Goal: Check status: Check status

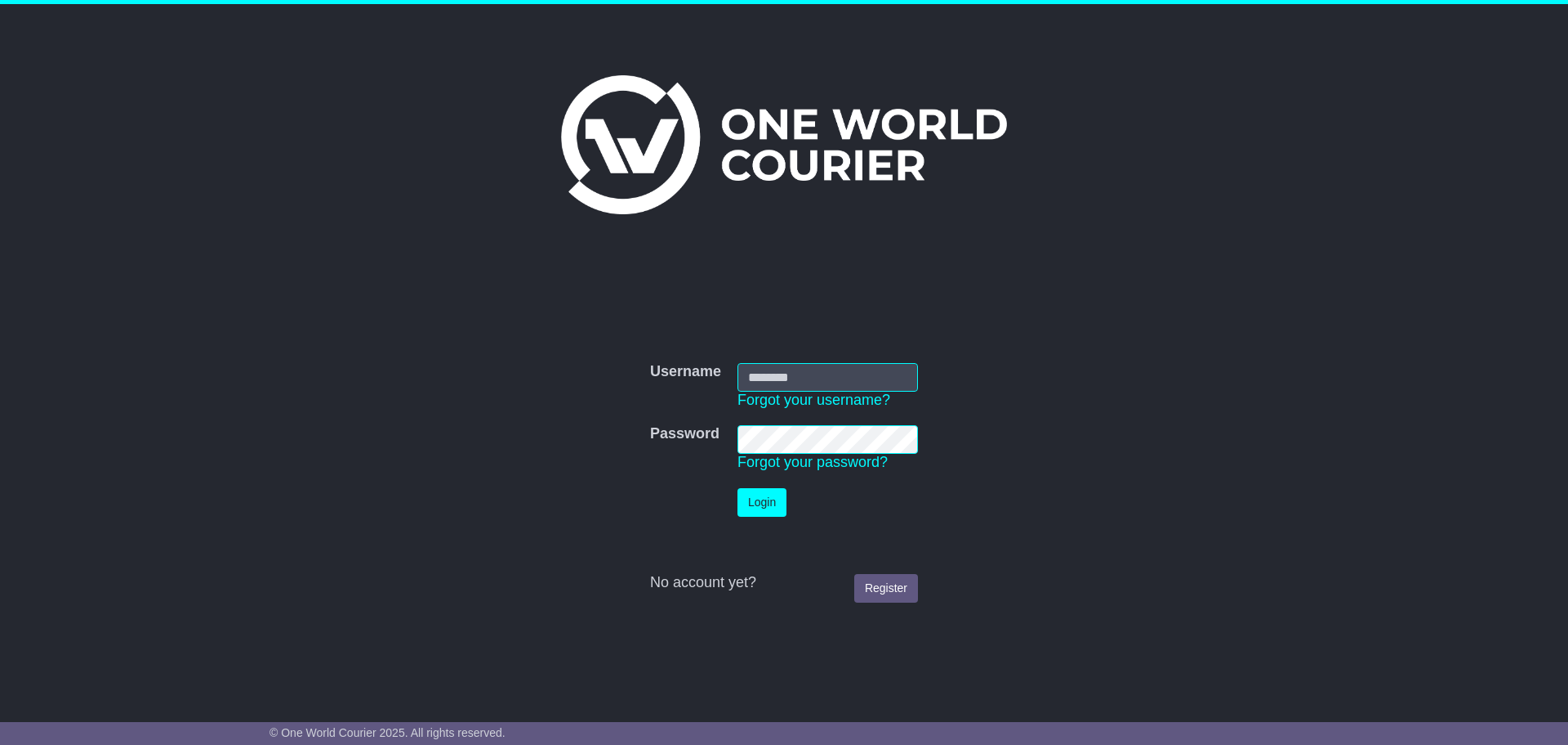
type input "**********"
click at [763, 507] on button "Login" at bounding box center [762, 502] width 49 height 29
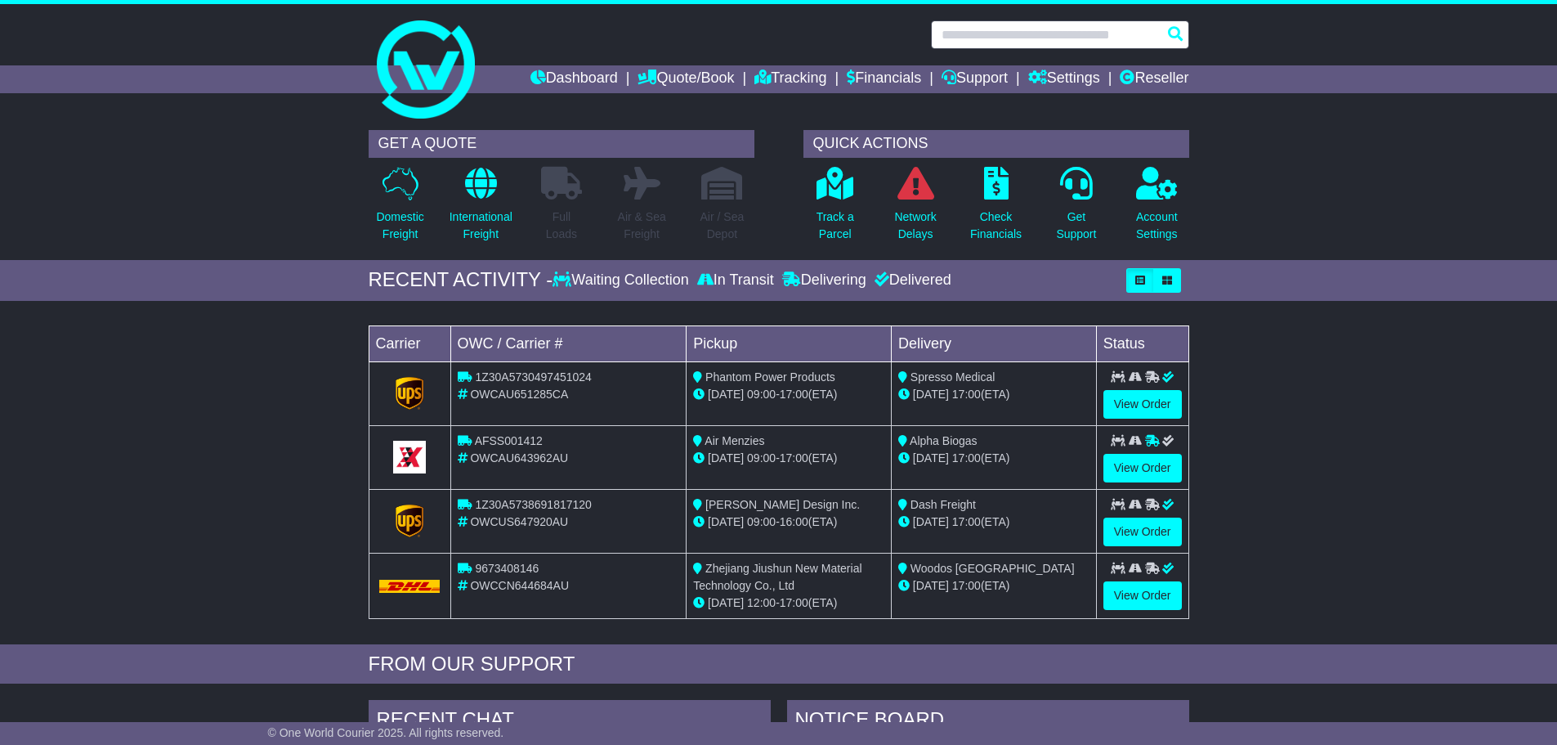
click at [1029, 35] on input "text" at bounding box center [1060, 34] width 258 height 29
paste input "**********"
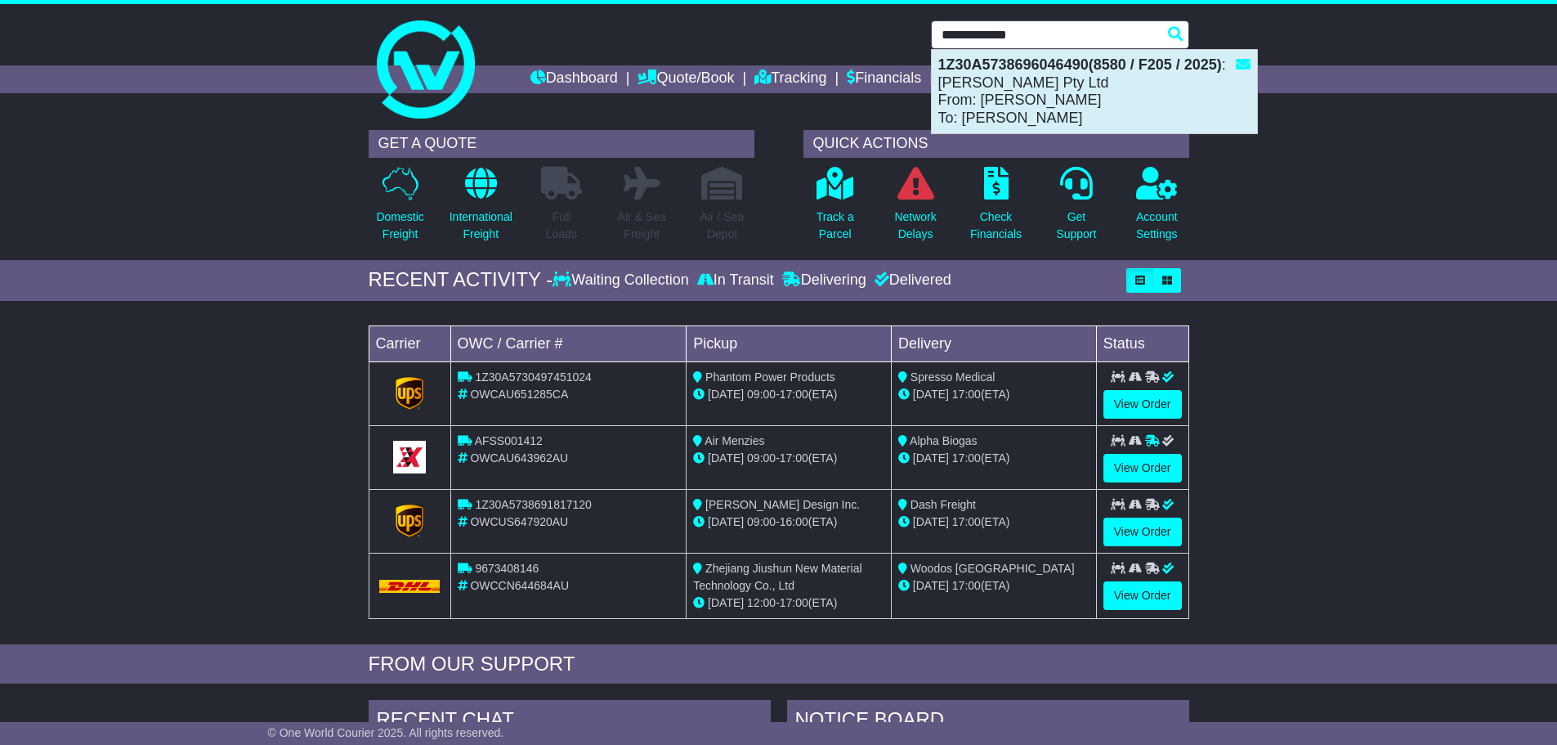
click at [1121, 55] on div "1Z30A5738696046490(8580 / F205 / 2025) : Sofia Irina Pty Ltd From: Wang Chengdo…" at bounding box center [1094, 91] width 325 height 83
type input "**********"
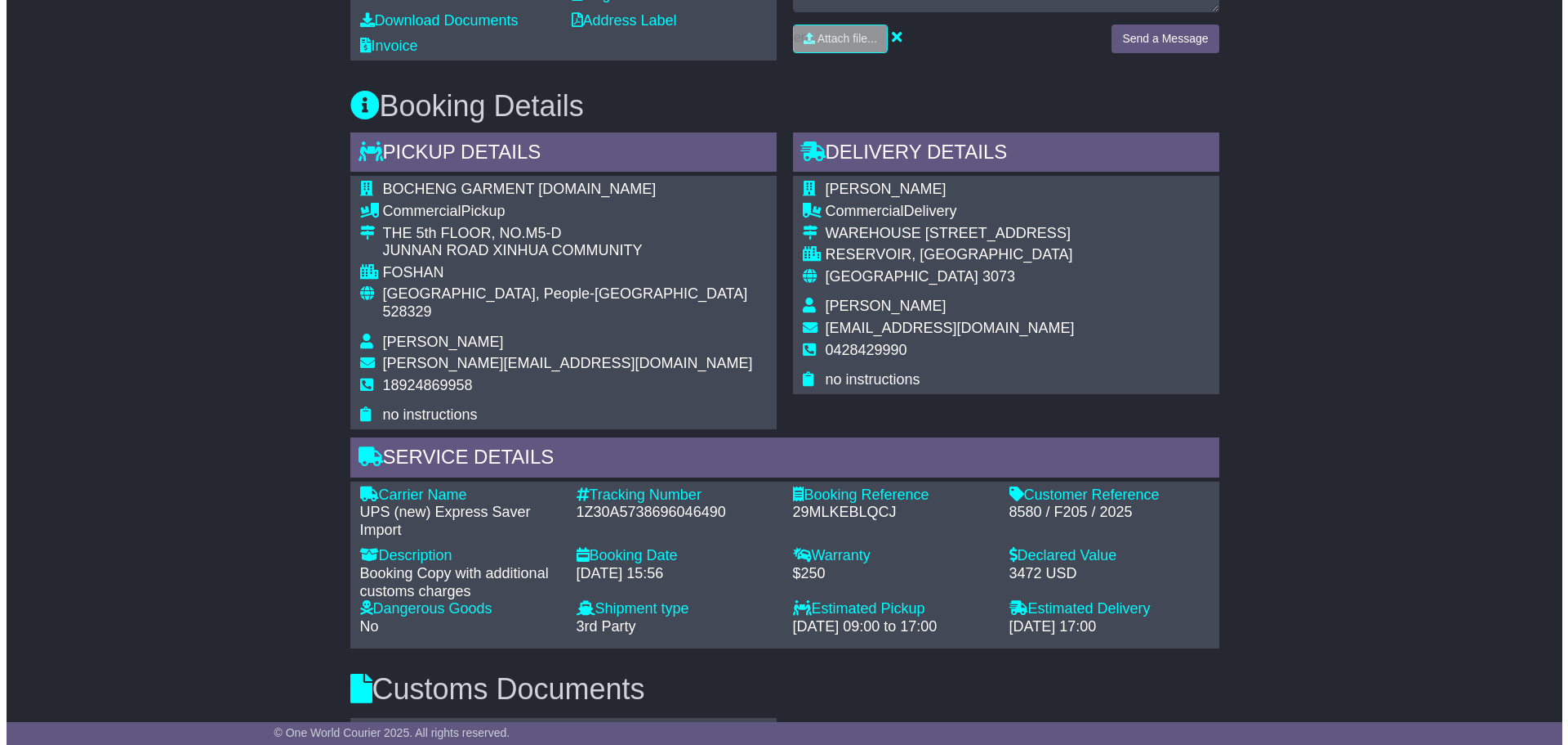
scroll to position [654, 0]
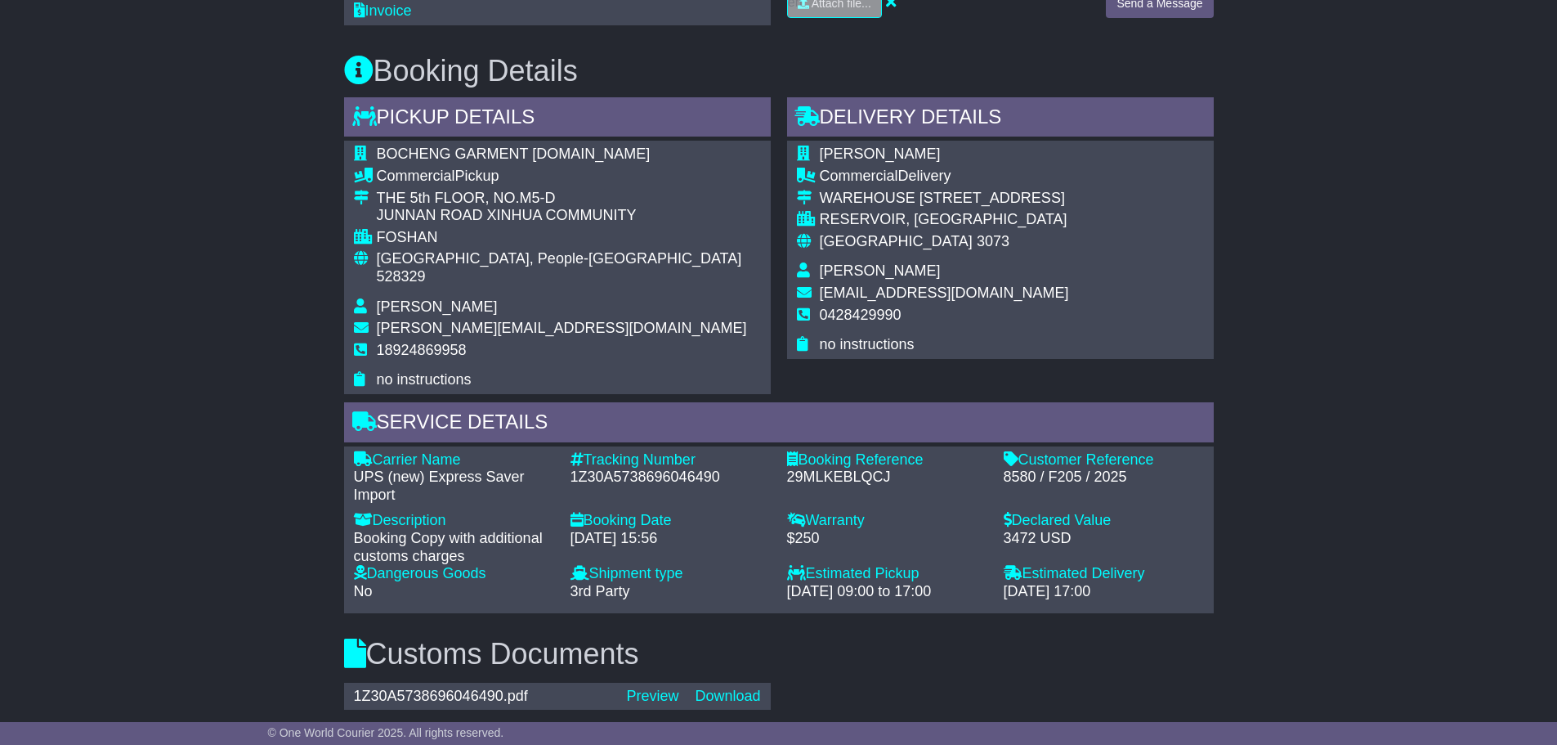
click at [670, 468] on div "1Z30A5738696046490" at bounding box center [671, 477] width 200 height 18
copy div "1Z30A5738696046490"
click at [653, 687] on link "Preview" at bounding box center [652, 695] width 52 height 16
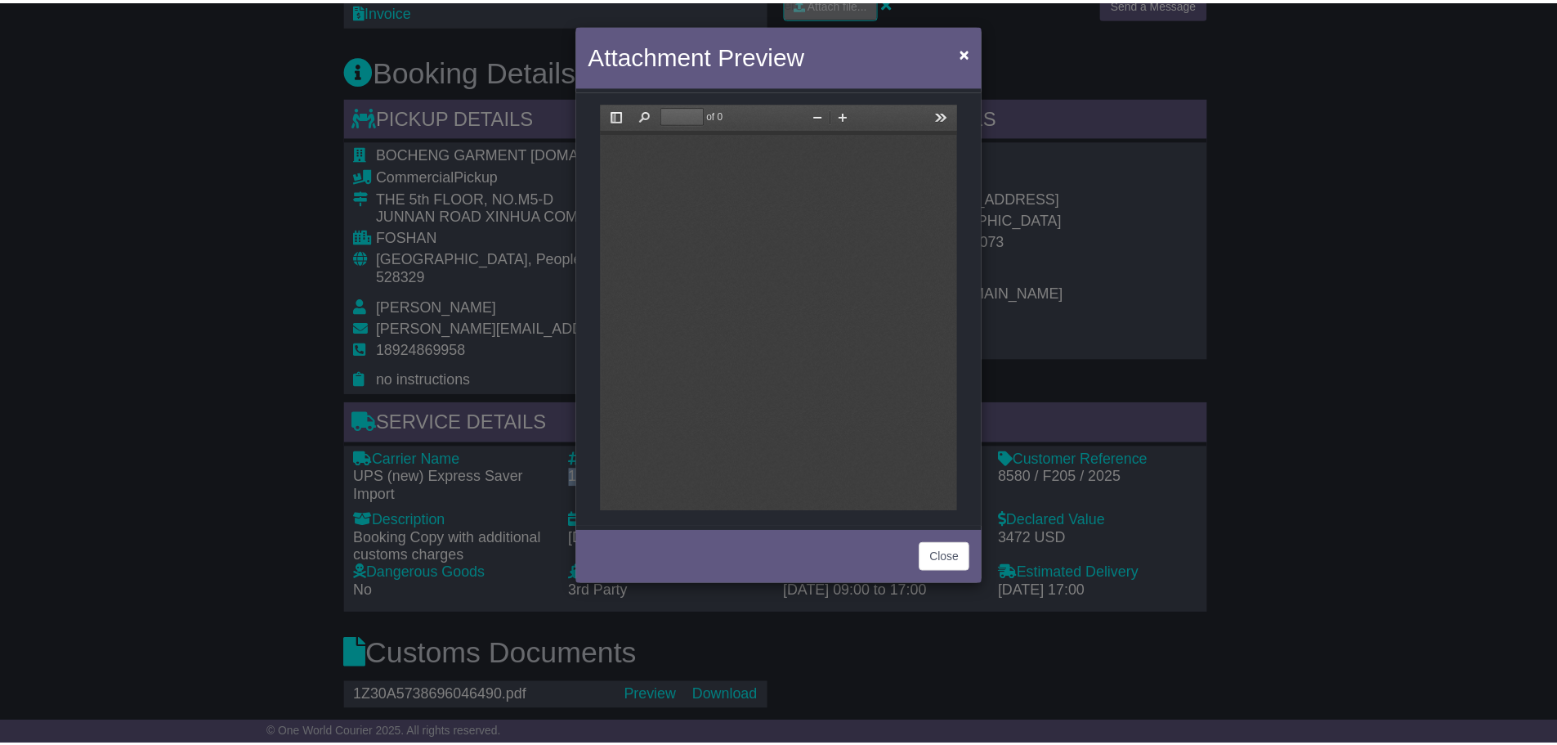
scroll to position [0, 0]
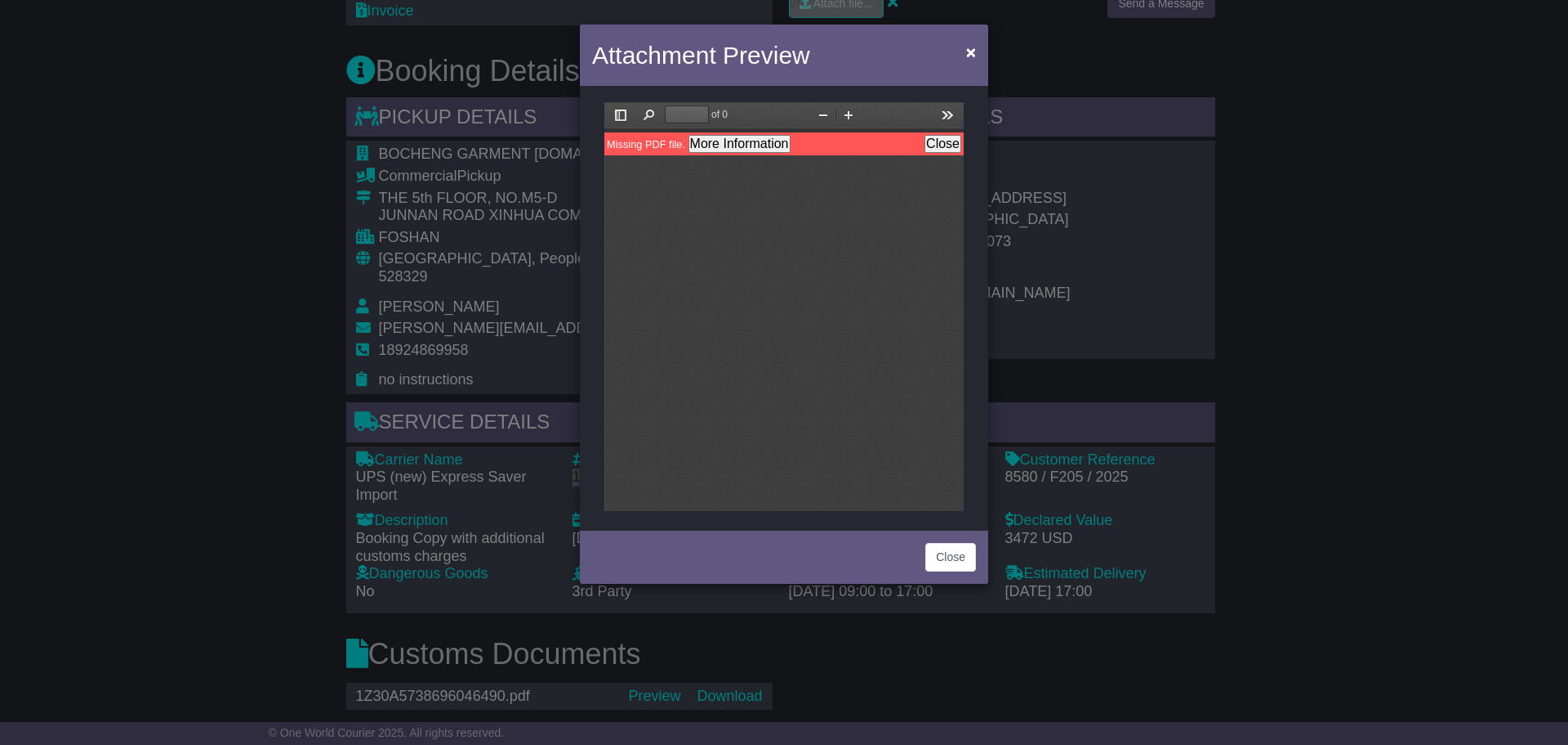
click at [944, 142] on button "Close" at bounding box center [942, 144] width 37 height 18
click at [948, 562] on button "Close" at bounding box center [950, 557] width 51 height 29
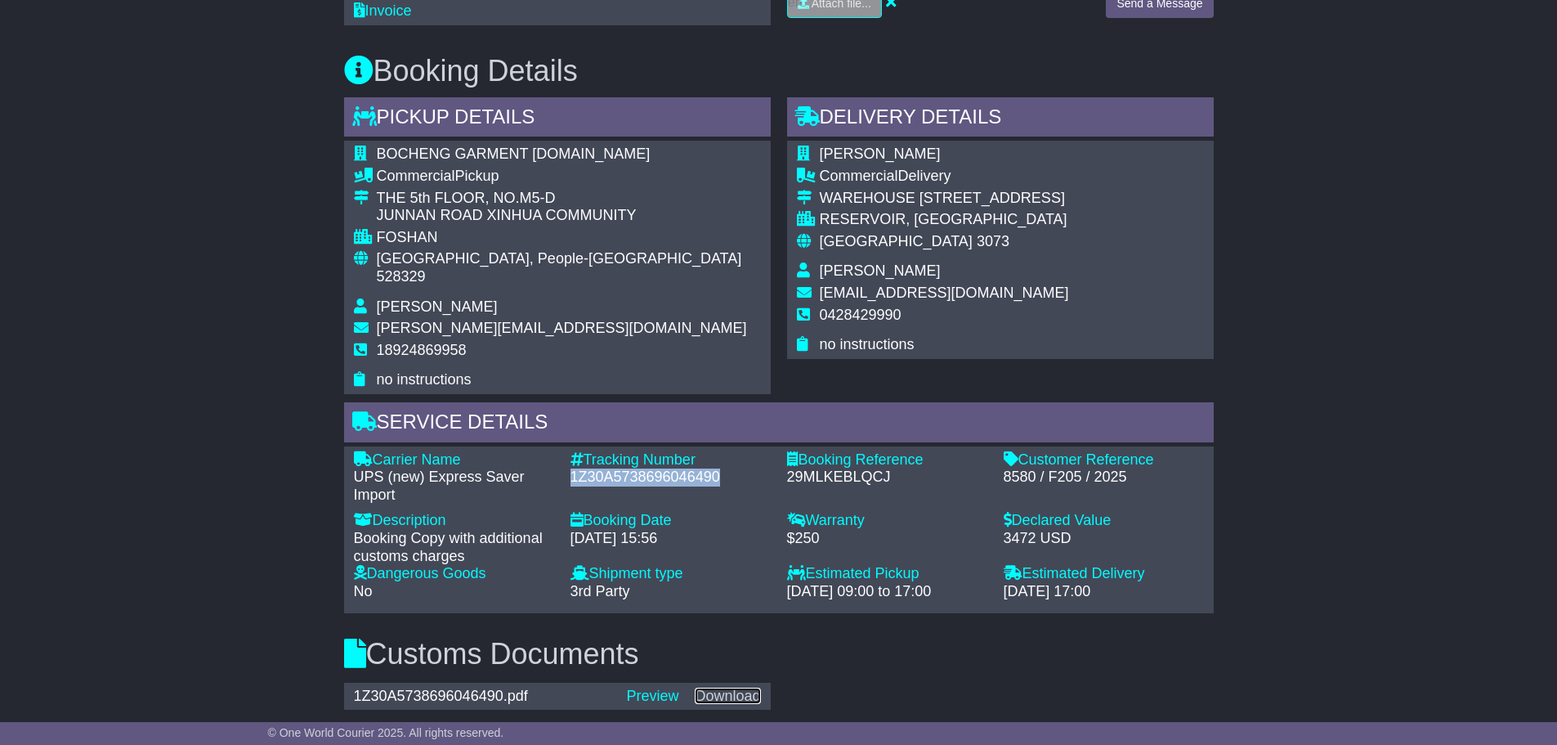
click at [731, 687] on link "Download" at bounding box center [727, 695] width 65 height 16
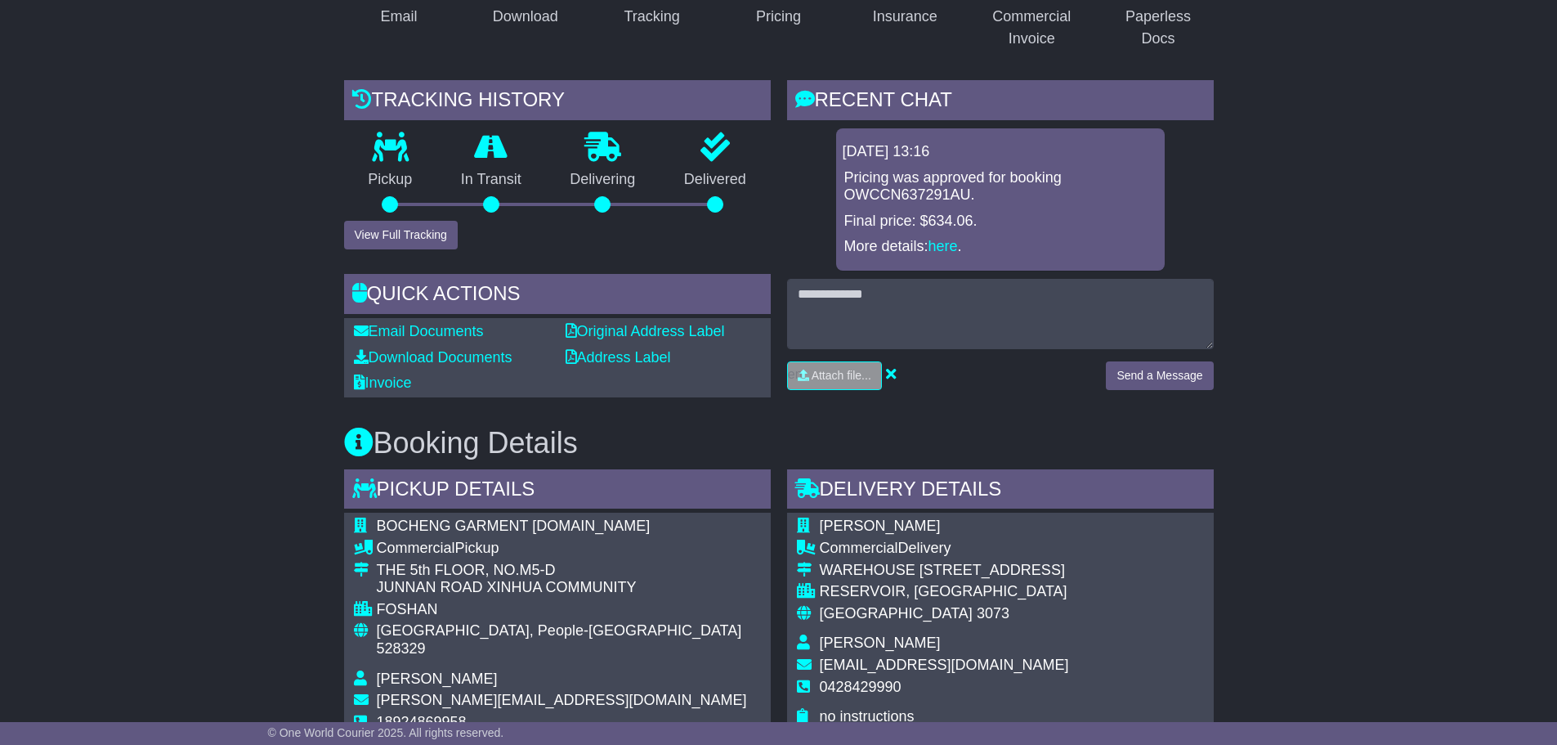
scroll to position [245, 0]
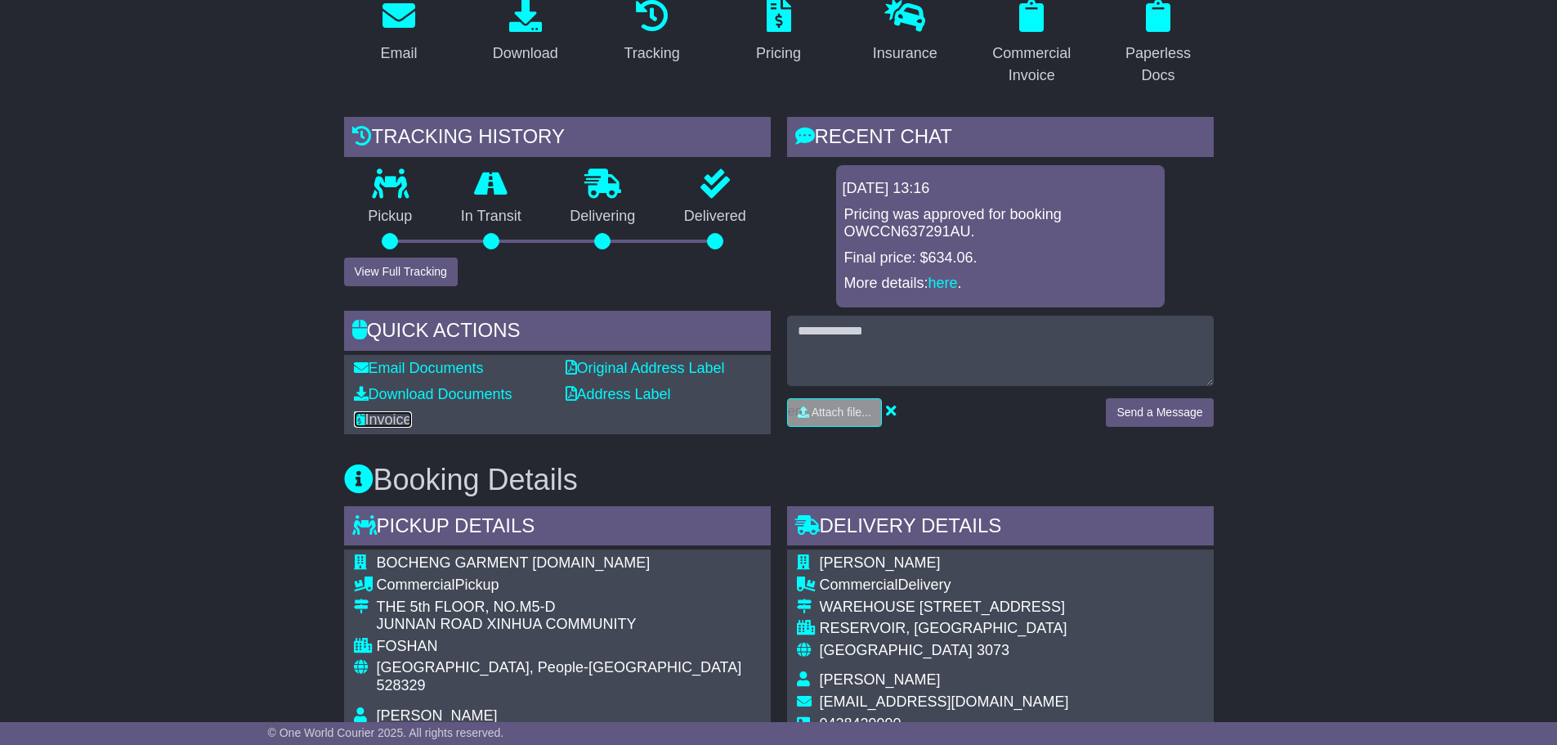
click at [397, 418] on link "Invoice" at bounding box center [383, 419] width 58 height 16
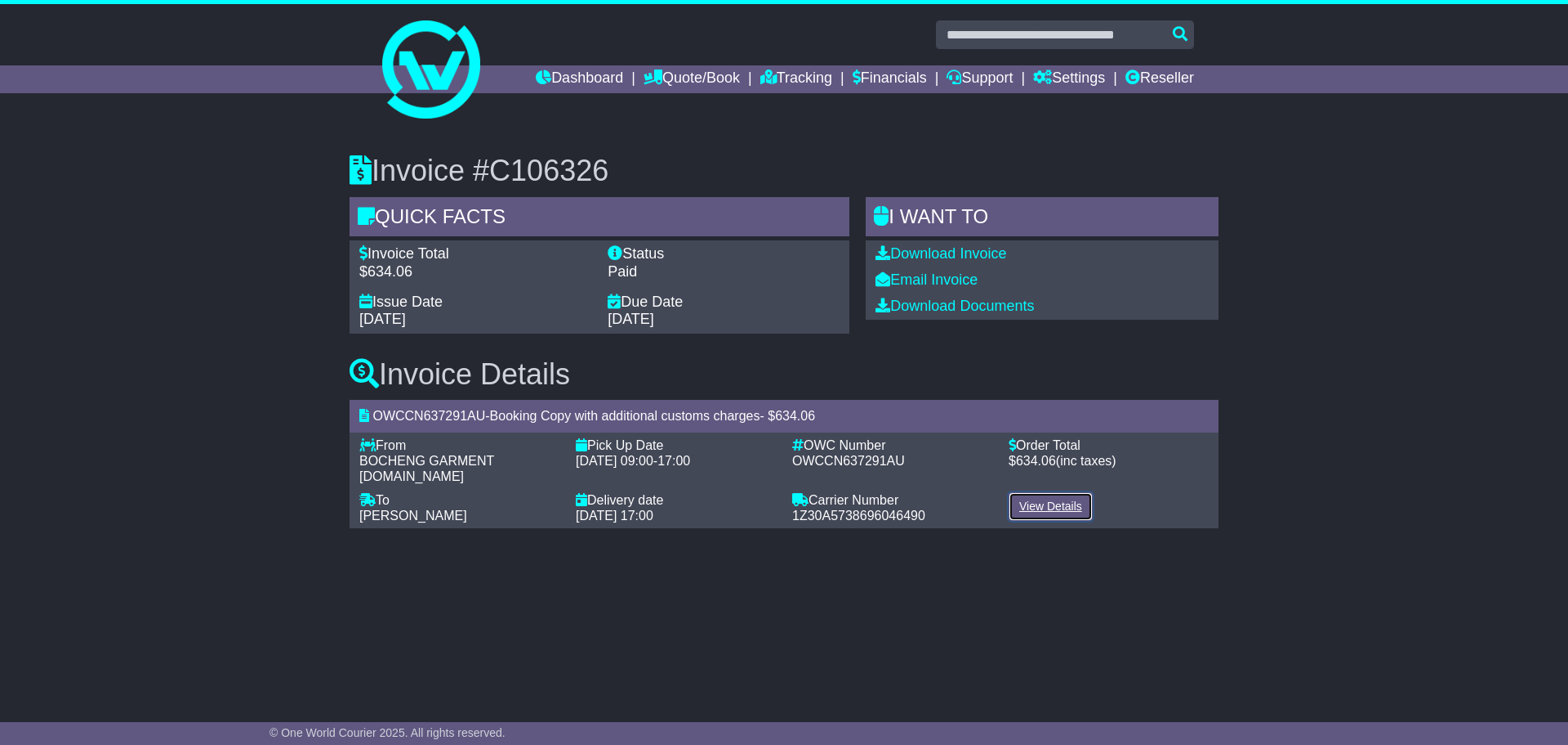
click at [1062, 493] on link "View Details" at bounding box center [1051, 506] width 84 height 29
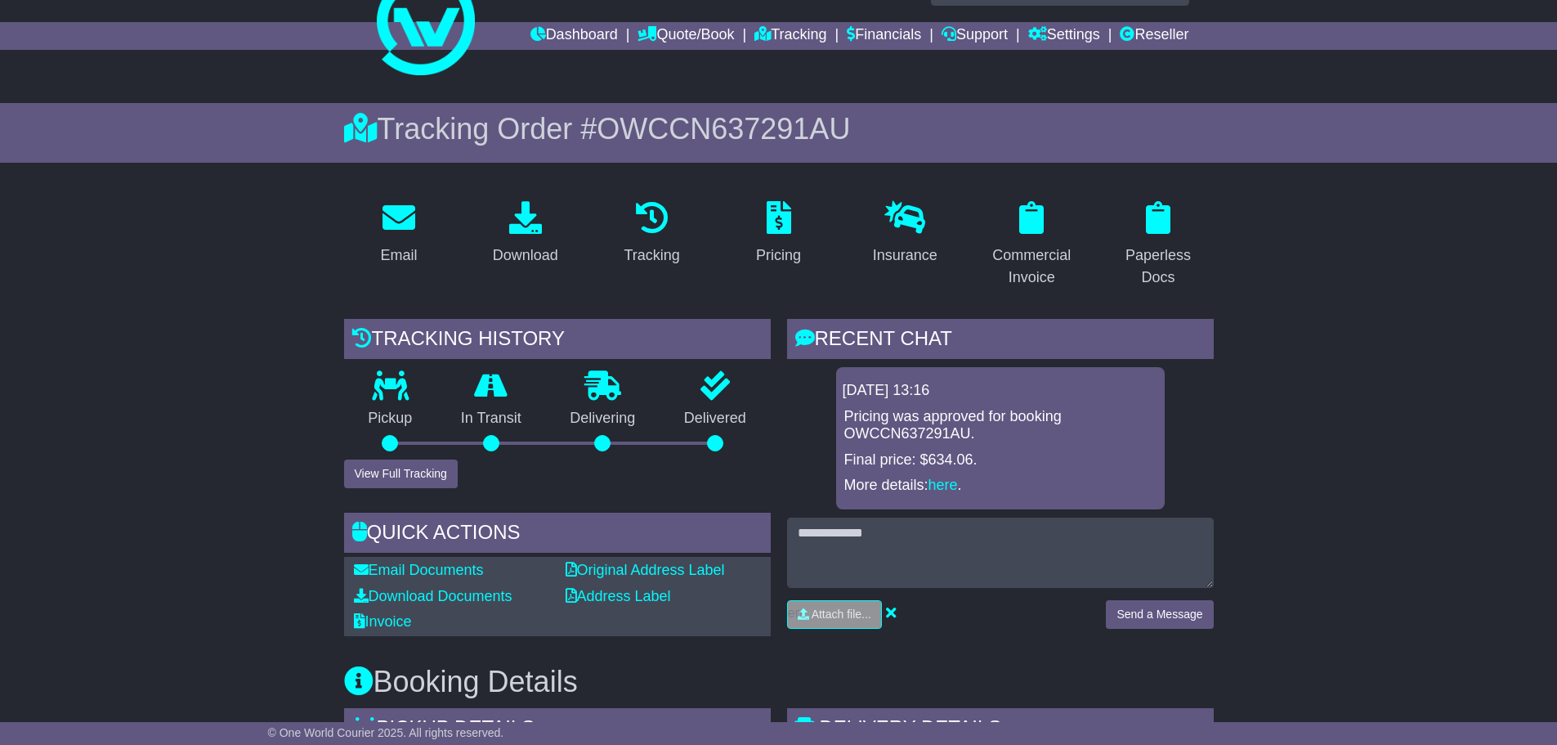
scroll to position [82, 0]
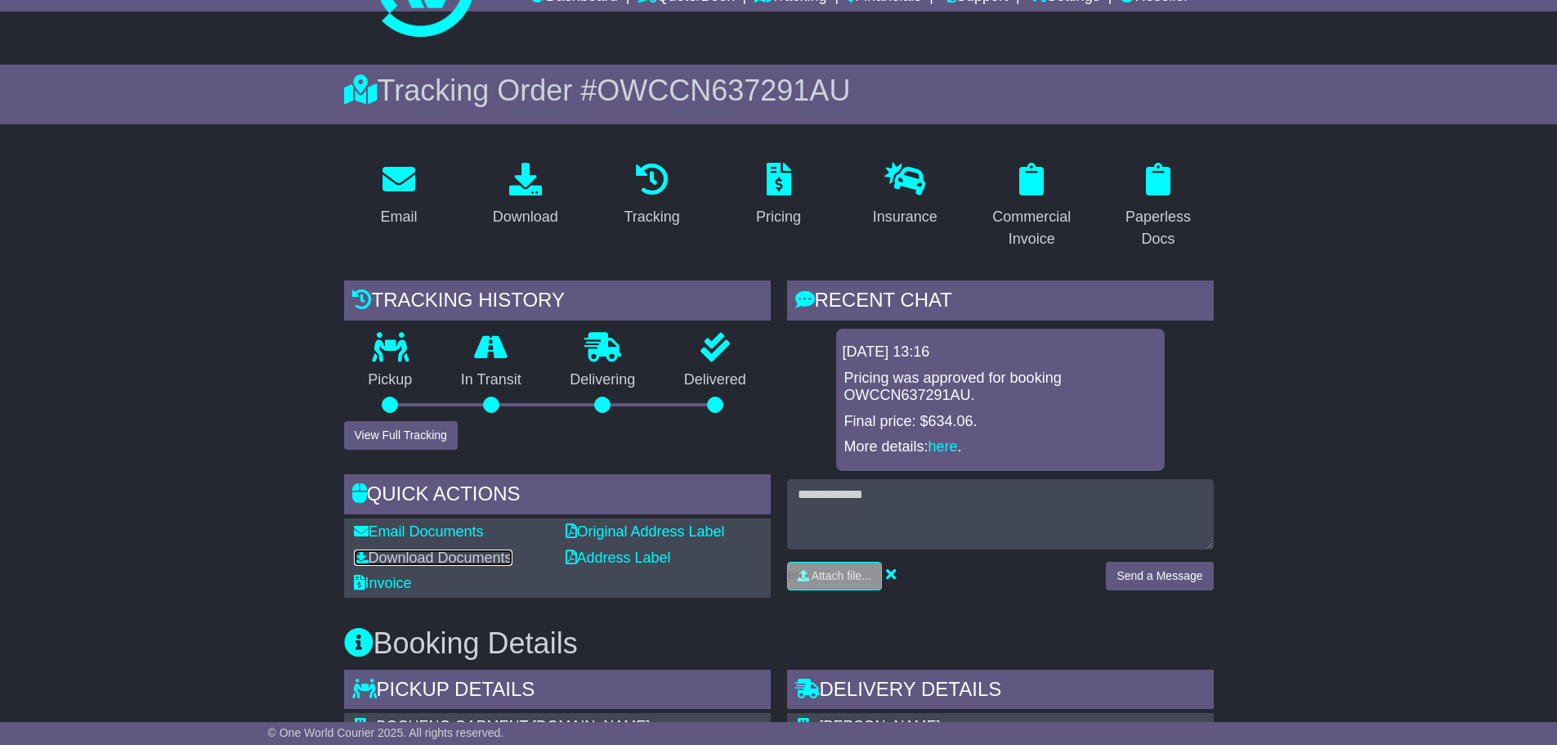
click at [432, 560] on link "Download Documents" at bounding box center [433, 557] width 159 height 16
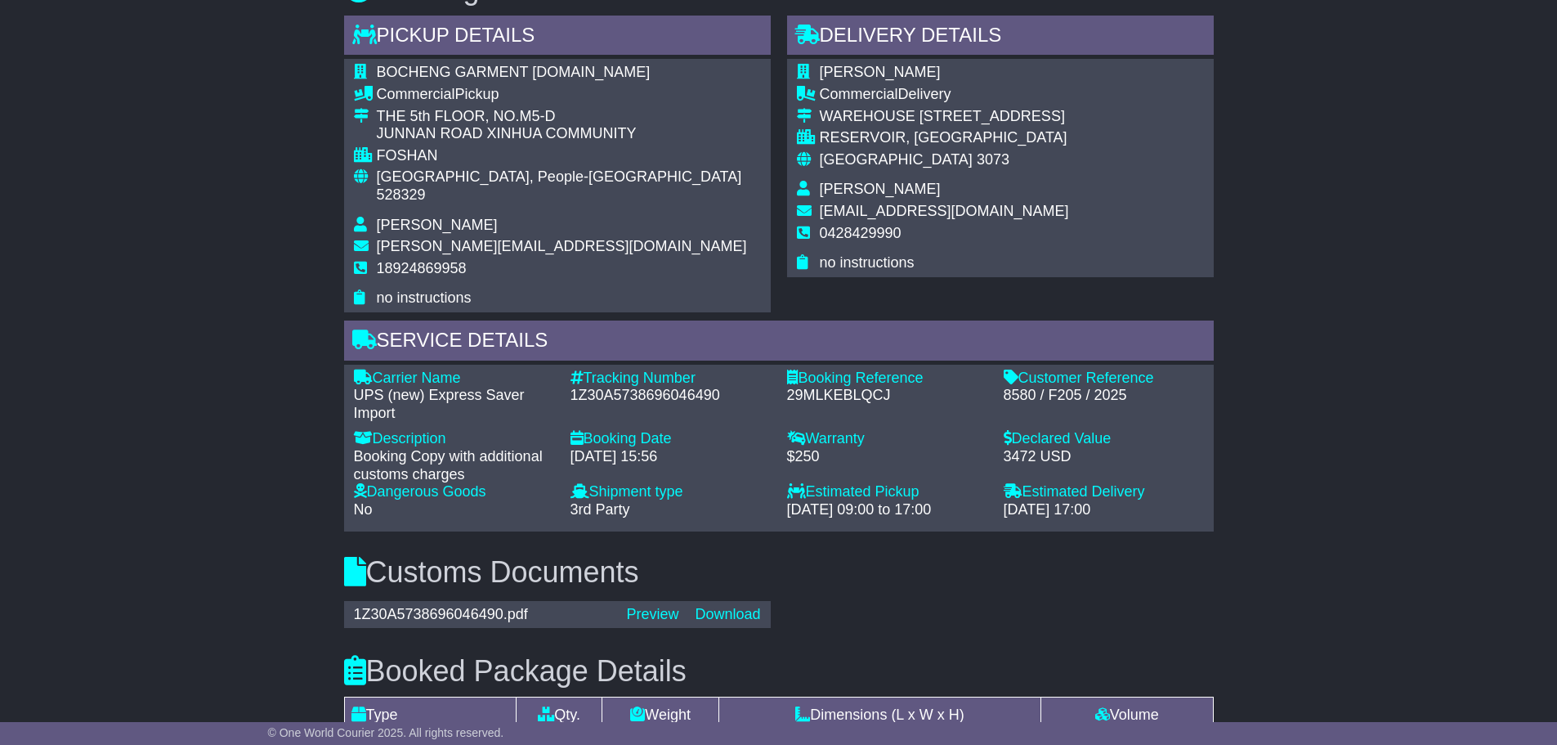
scroll to position [817, 0]
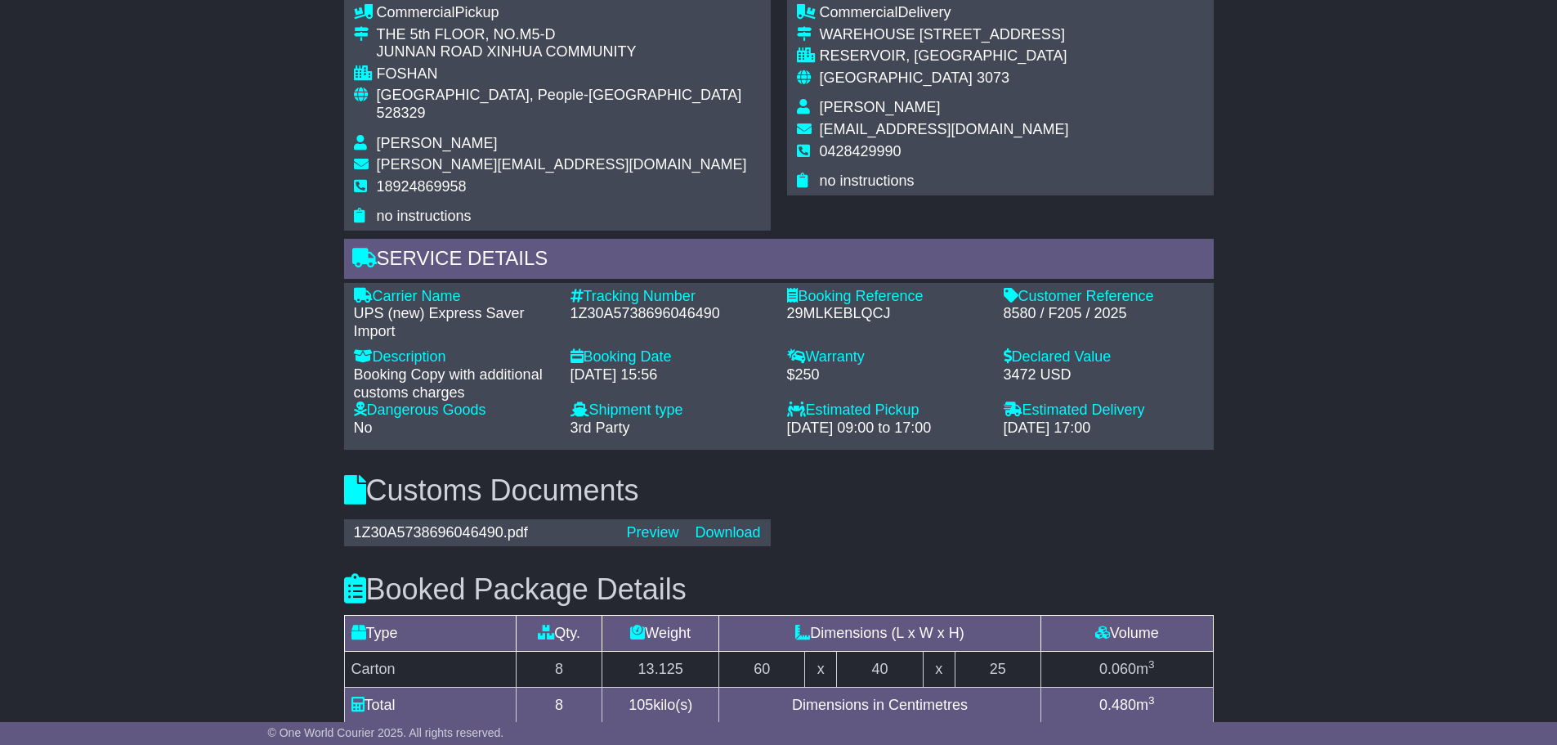
click at [674, 305] on div "1Z30A5738696046490" at bounding box center [671, 314] width 200 height 18
copy div "1Z30A5738696046490"
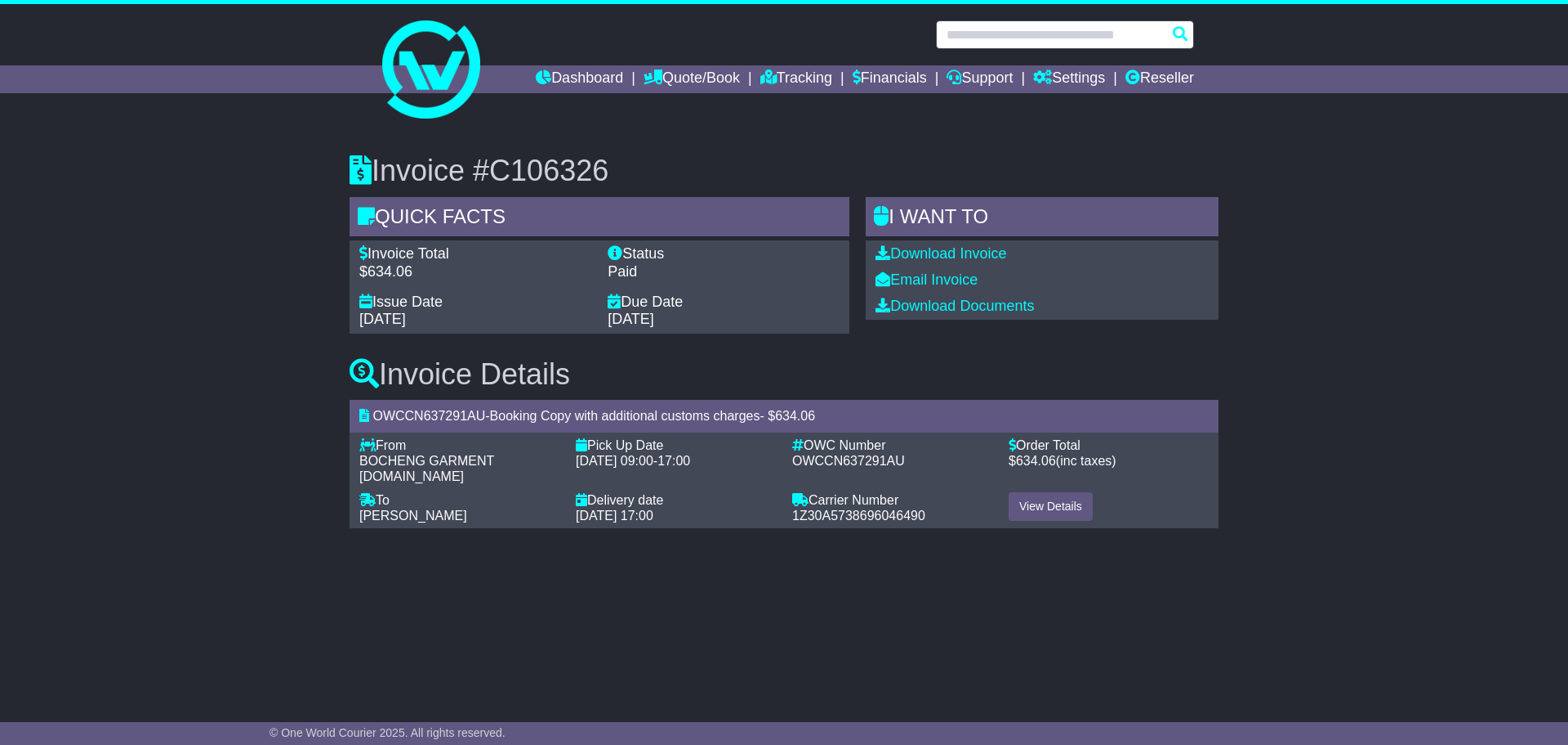
click at [1034, 31] on input "text" at bounding box center [1065, 34] width 258 height 29
paste input "**********"
type input "**********"
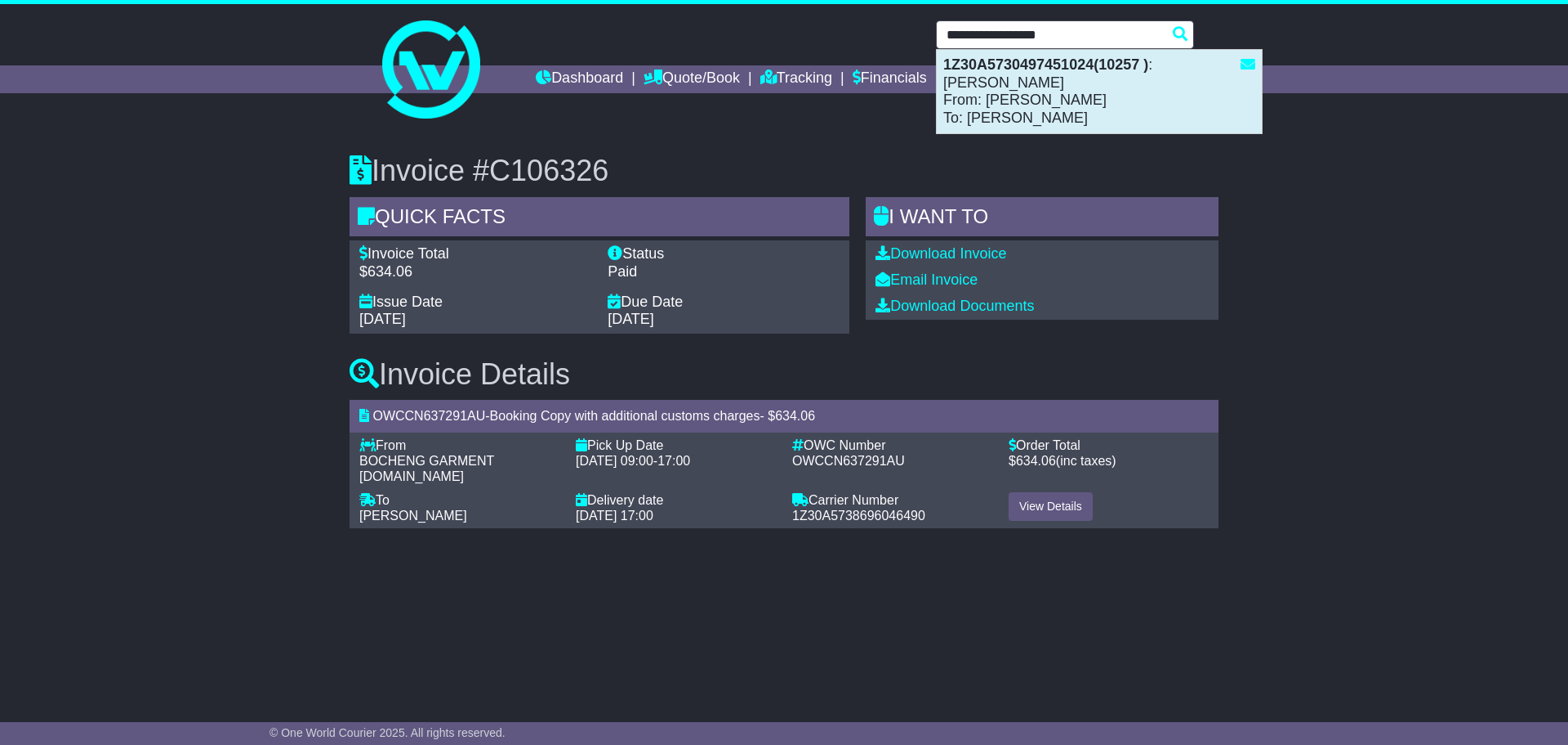
click at [1051, 73] on div "1Z30A5730497451024(10257 ) : Dash Freight From: Alex Neill To: David Lapenat" at bounding box center [1099, 91] width 325 height 83
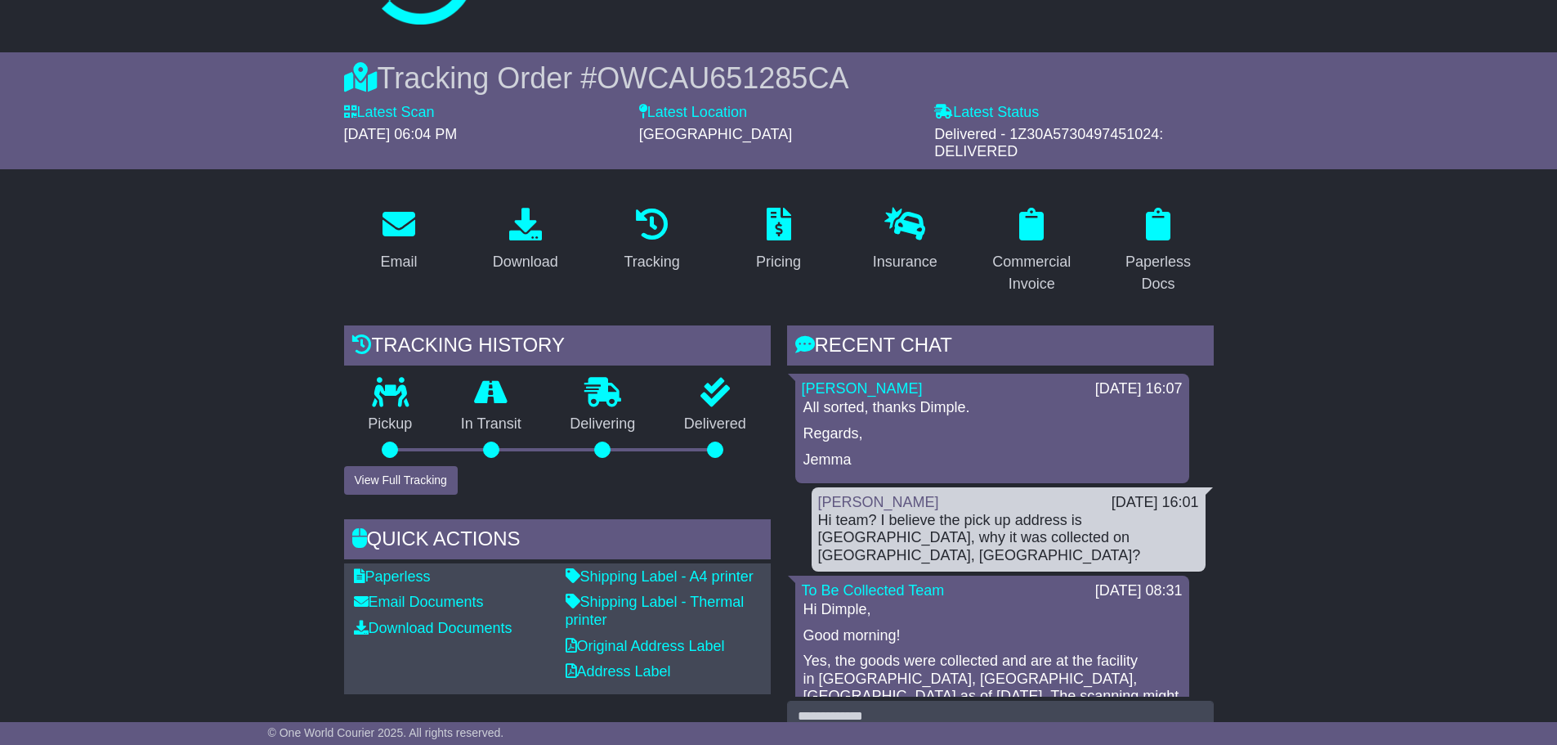
scroll to position [82, 0]
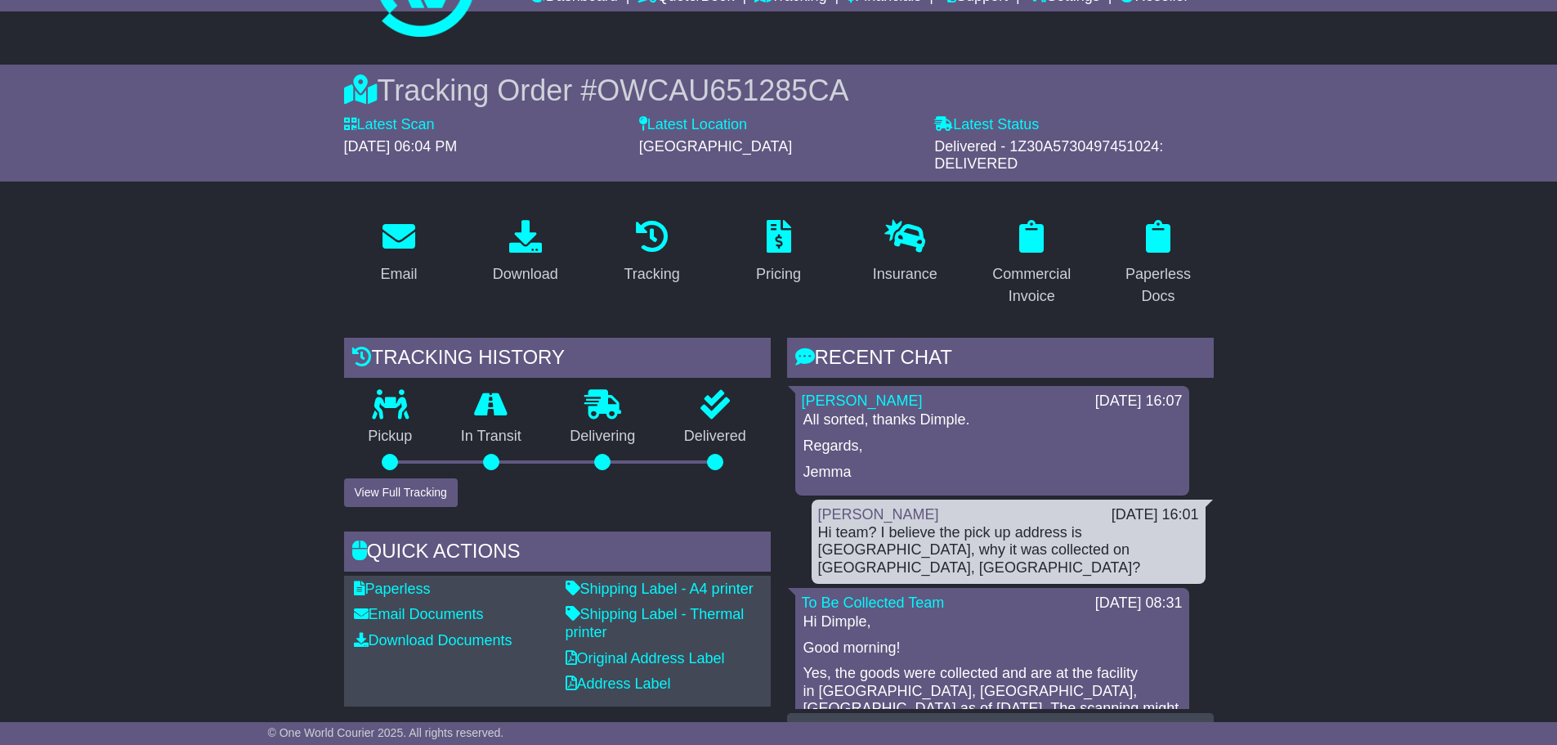
drag, startPoint x: 335, startPoint y: 141, endPoint x: 557, endPoint y: 140, distance: 221.5
click at [557, 140] on div "Latest Scan [DATE] 06:04 PM" at bounding box center [483, 144] width 295 height 57
copy span "[DATE] 06:04 PM"
